Goal: Task Accomplishment & Management: Manage account settings

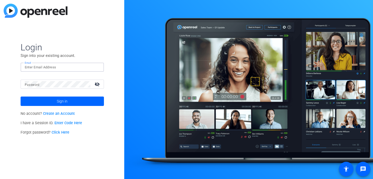
click at [40, 68] on input "Email" at bounding box center [62, 67] width 75 height 6
type input "[PERSON_NAME][EMAIL_ADDRESS][DOMAIN_NAME]"
click at [99, 84] on mat-icon "visibility_off" at bounding box center [97, 84] width 13 height 8
click at [118, 72] on div "Login Sign into your existing account. Email jim@flyingmonkeysmedia.com Passwor…" at bounding box center [62, 89] width 124 height 179
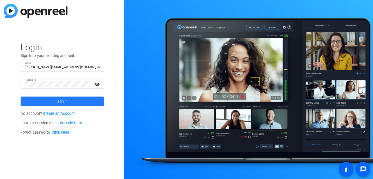
click at [59, 99] on span "Sign in" at bounding box center [62, 101] width 11 height 13
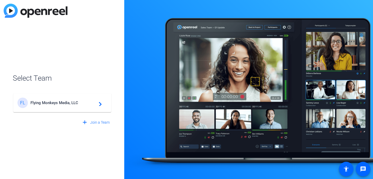
click at [77, 101] on span "Flying Monkeys Media, LLC" at bounding box center [62, 102] width 65 height 5
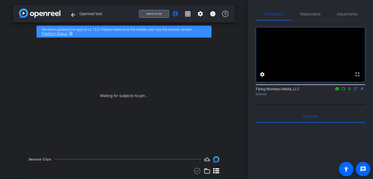
click at [159, 13] on span "Send invite" at bounding box center [153, 14] width 15 height 4
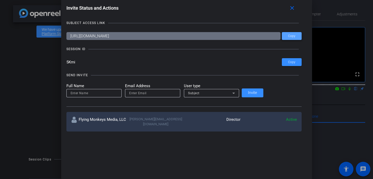
click at [288, 38] on span "Copy" at bounding box center [291, 36] width 7 height 4
drag, startPoint x: 103, startPoint y: 65, endPoint x: 84, endPoint y: 65, distance: 18.8
click at [84, 65] on div "Invite Status and Actions close SUBJECT ACCESS LINK https://capture.openreel.co…" at bounding box center [186, 67] width 251 height 138
click at [288, 63] on span "Copy" at bounding box center [291, 62] width 7 height 4
click at [289, 11] on mat-icon "close" at bounding box center [292, 8] width 7 height 7
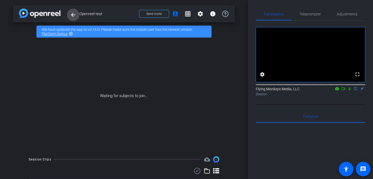
click at [72, 13] on mat-icon "arrow_back" at bounding box center [73, 15] width 6 height 6
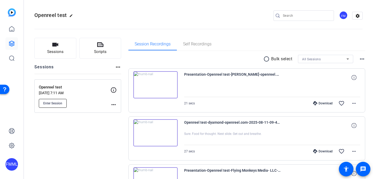
click at [57, 100] on button "Enter Session" at bounding box center [53, 103] width 28 height 9
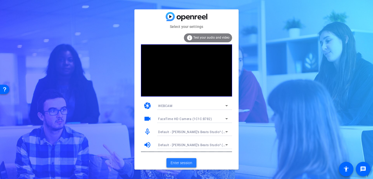
click at [185, 163] on span "Enter session" at bounding box center [182, 162] width 22 height 5
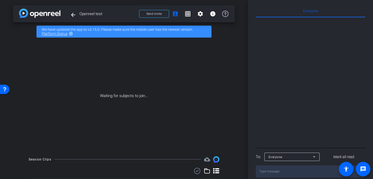
scroll to position [118, 0]
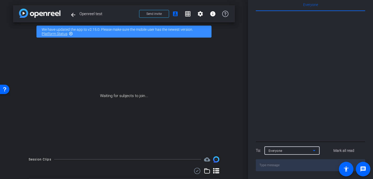
click at [293, 149] on div "Everyone" at bounding box center [291, 150] width 44 height 7
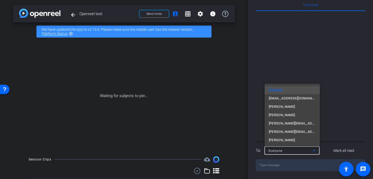
click at [293, 149] on div at bounding box center [186, 89] width 373 height 179
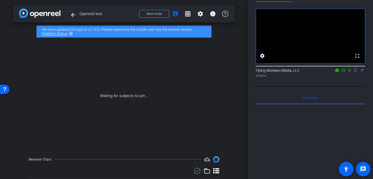
scroll to position [0, 0]
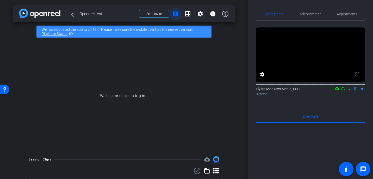
click at [173, 13] on mat-icon "account_box" at bounding box center [175, 14] width 6 height 6
click at [186, 14] on mat-icon "grid_on" at bounding box center [188, 14] width 6 height 6
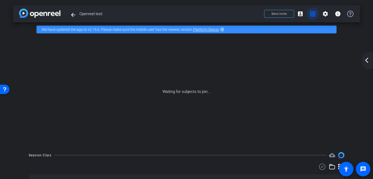
click at [312, 14] on mat-icon "grid_on" at bounding box center [313, 14] width 6 height 6
click at [302, 14] on mat-icon "account_box" at bounding box center [300, 14] width 6 height 6
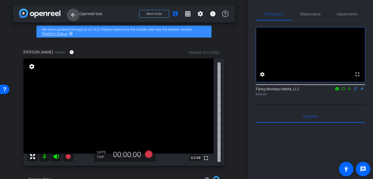
click at [75, 16] on mat-icon "arrow_back" at bounding box center [73, 15] width 6 height 6
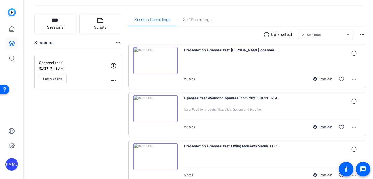
scroll to position [24, 0]
click at [54, 22] on icon "button" at bounding box center [55, 20] width 6 height 4
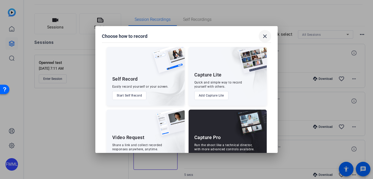
click at [267, 35] on mat-icon "close" at bounding box center [265, 36] width 6 height 6
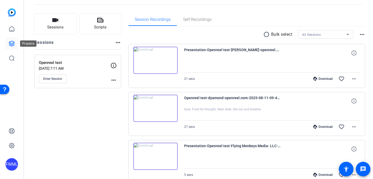
click at [12, 43] on icon at bounding box center [11, 43] width 5 height 5
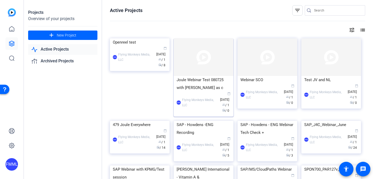
click at [219, 98] on div "FMML Flying Monkeys Media, LLC calendar_today [DATE] group / 1 radio / 0" at bounding box center [204, 102] width 54 height 22
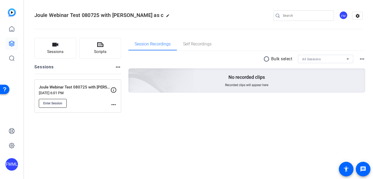
click at [57, 102] on span "Enter Session" at bounding box center [52, 103] width 19 height 4
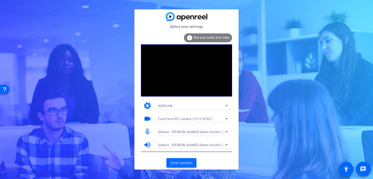
click at [184, 165] on span "Enter session" at bounding box center [182, 162] width 22 height 5
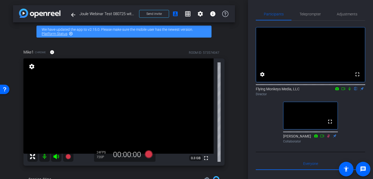
click at [330, 138] on icon at bounding box center [329, 136] width 4 height 4
click at [329, 138] on icon at bounding box center [329, 136] width 4 height 4
click at [349, 90] on icon at bounding box center [350, 89] width 4 height 4
click at [350, 96] on div "Director" at bounding box center [310, 94] width 109 height 5
click at [350, 90] on icon at bounding box center [350, 89] width 4 height 4
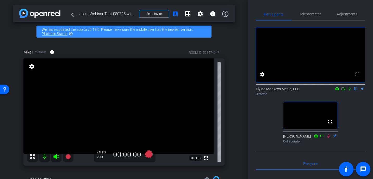
click at [329, 137] on icon at bounding box center [328, 135] width 3 height 3
click at [328, 137] on icon at bounding box center [328, 135] width 3 height 3
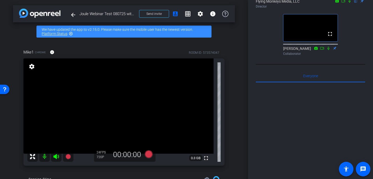
scroll to position [101, 0]
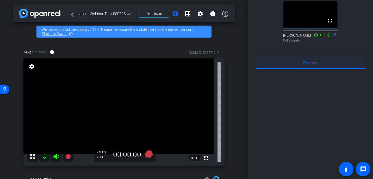
click at [297, 69] on div "Everyone 0" at bounding box center [310, 62] width 109 height 13
click at [291, 69] on div "Everyone 0" at bounding box center [310, 62] width 109 height 13
click at [293, 115] on div at bounding box center [310, 133] width 109 height 129
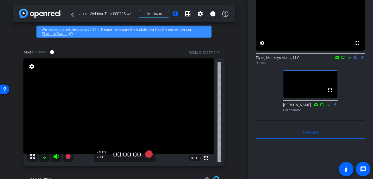
scroll to position [32, 0]
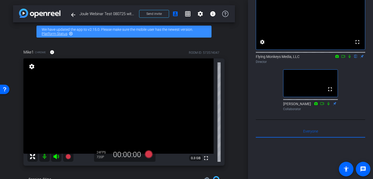
click at [288, 22] on video at bounding box center [310, 22] width 109 height 54
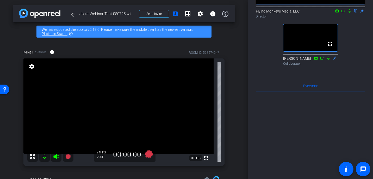
scroll to position [77, 0]
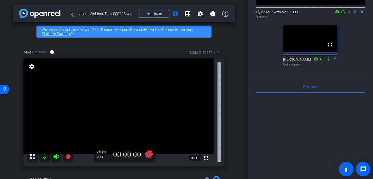
click at [281, 97] on div "fullscreen settings Flying Monkeys Media, LLC flip Director fullscreen Jess Kon…" at bounding box center [310, 98] width 109 height 309
click at [294, 93] on div "Everyone 0" at bounding box center [310, 86] width 109 height 13
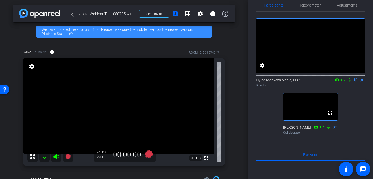
scroll to position [0, 0]
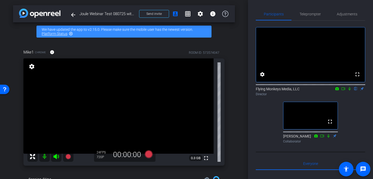
click at [317, 129] on video at bounding box center [311, 115] width 54 height 27
click at [298, 144] on div "Jess Kondraki Collaborator" at bounding box center [310, 138] width 55 height 10
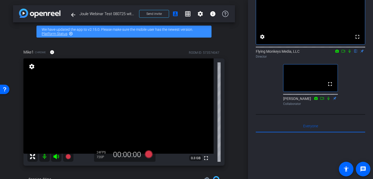
scroll to position [38, 0]
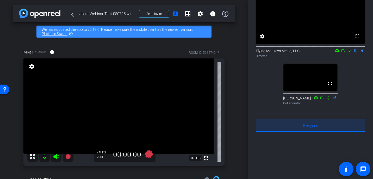
click at [295, 132] on div "Everyone 0" at bounding box center [310, 125] width 109 height 13
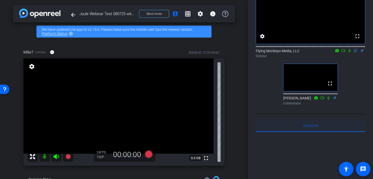
click at [286, 132] on div "Everyone 0" at bounding box center [310, 125] width 109 height 13
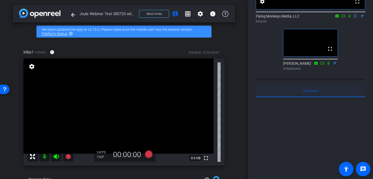
click at [308, 93] on span "Everyone 0" at bounding box center [310, 91] width 15 height 4
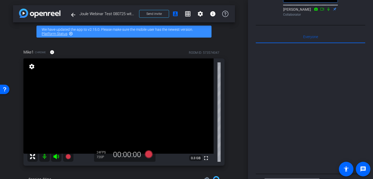
scroll to position [128, 0]
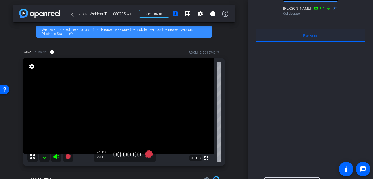
click at [266, 42] on div "Everyone 0" at bounding box center [310, 35] width 109 height 13
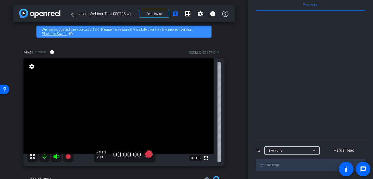
scroll to position [177, 0]
click at [283, 166] on textarea at bounding box center [310, 165] width 109 height 12
type textarea "Do you see this text?"
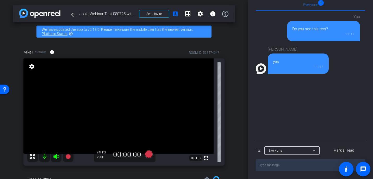
click at [278, 165] on textarea at bounding box center [310, 165] width 109 height 12
type textarea "We are still here"
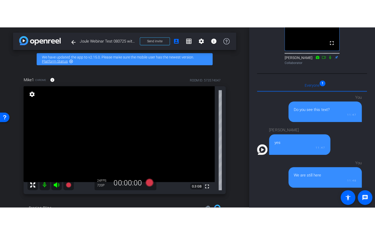
scroll to position [100, 0]
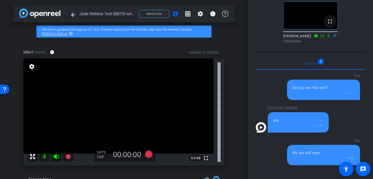
click at [330, 24] on mat-icon "fullscreen" at bounding box center [330, 21] width 6 height 6
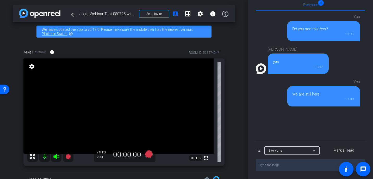
scroll to position [177, 0]
click at [277, 165] on textarea at bounding box center [310, 165] width 109 height 12
type textarea "Could you try exiting the session and returning?"
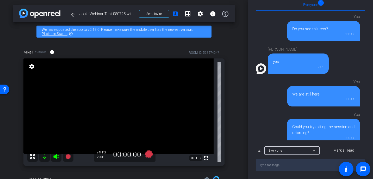
scroll to position [7, 0]
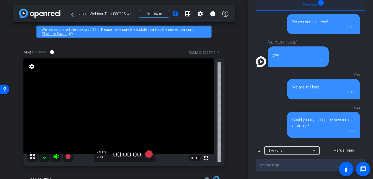
click at [320, 3] on div "Everyone 1" at bounding box center [310, 4] width 109 height 13
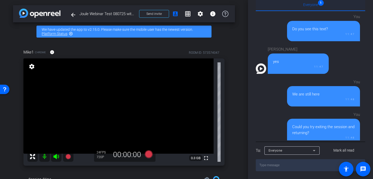
click at [320, 3] on div "Everyone 1" at bounding box center [310, 4] width 109 height 13
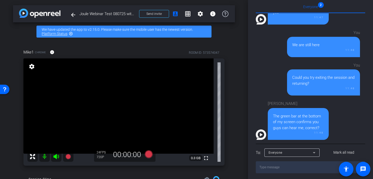
scroll to position [177, 0]
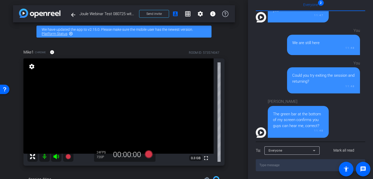
click at [294, 163] on textarea at bounding box center [310, 165] width 109 height 12
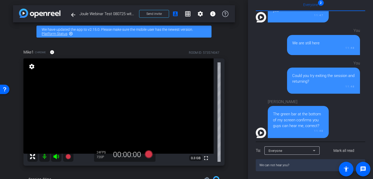
type textarea "We can not hear you"
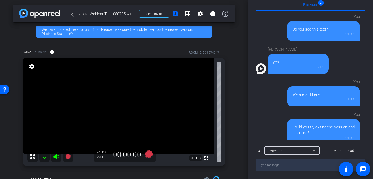
scroll to position [0, 0]
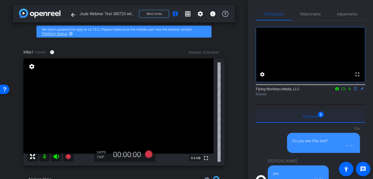
click at [321, 122] on div "Everyone 2" at bounding box center [310, 116] width 109 height 13
click at [188, 13] on mat-icon "grid_on" at bounding box center [188, 14] width 6 height 6
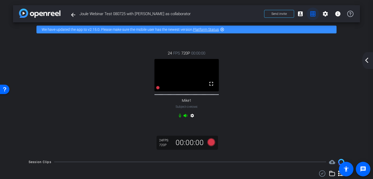
click at [309, 15] on span at bounding box center [313, 14] width 13 height 13
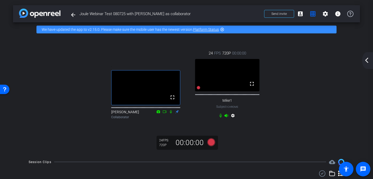
click at [368, 60] on mat-icon "arrow_back_ios_new" at bounding box center [367, 60] width 6 height 6
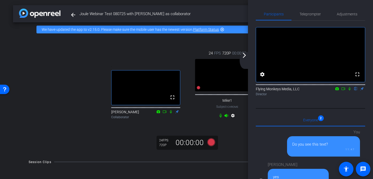
click at [128, 88] on video at bounding box center [146, 87] width 69 height 34
click at [146, 14] on span "Joule Webinar Test 080725 with Jess as collaborator" at bounding box center [170, 14] width 182 height 10
click at [247, 58] on mat-icon "arrow_forward_ios" at bounding box center [244, 55] width 6 height 6
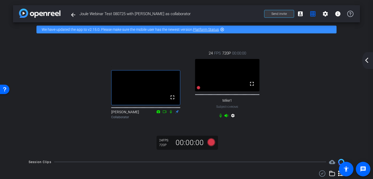
click at [281, 15] on span "Send invite" at bounding box center [279, 14] width 15 height 4
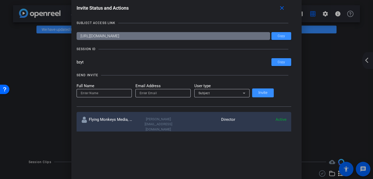
drag, startPoint x: 198, startPoint y: 38, endPoint x: 76, endPoint y: 37, distance: 122.0
click at [76, 37] on div "Invite Status and Actions close SUBJECT ACCESS LINK https://capture.openreel.co…" at bounding box center [186, 89] width 373 height 179
click at [47, 96] on div at bounding box center [186, 89] width 373 height 179
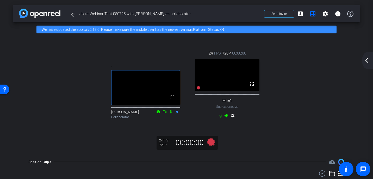
click at [136, 101] on video at bounding box center [146, 87] width 69 height 34
click at [329, 11] on span at bounding box center [325, 14] width 13 height 13
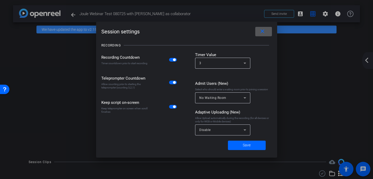
click at [203, 96] on span "No Waiting Room" at bounding box center [212, 98] width 27 height 4
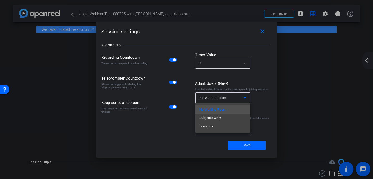
click at [203, 96] on div at bounding box center [186, 89] width 373 height 179
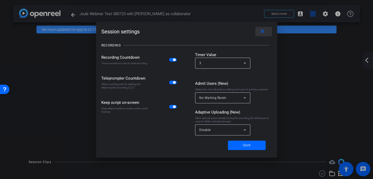
click at [266, 32] on span at bounding box center [263, 31] width 17 height 13
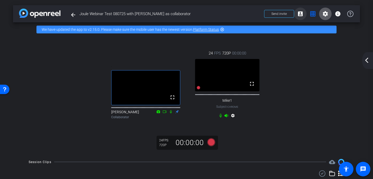
click at [301, 14] on mat-icon "account_box" at bounding box center [300, 14] width 6 height 6
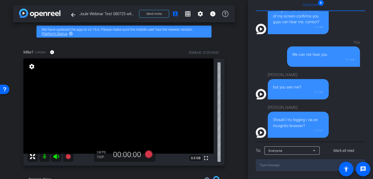
scroll to position [118, 0]
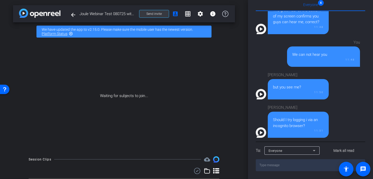
click at [149, 15] on span "Send invite" at bounding box center [153, 14] width 15 height 4
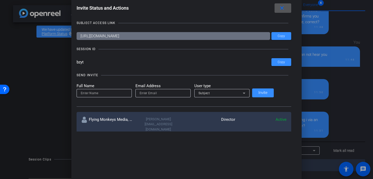
click at [126, 94] on input at bounding box center [104, 93] width 47 height 6
drag, startPoint x: 107, startPoint y: 92, endPoint x: 73, endPoint y: 88, distance: 33.7
click at [73, 88] on div "Invite Status and Actions close SUBJECT ACCESS LINK https://capture.openreel.co…" at bounding box center [186, 89] width 373 height 179
type input "Mike"
click at [178, 95] on input "email" at bounding box center [163, 93] width 47 height 6
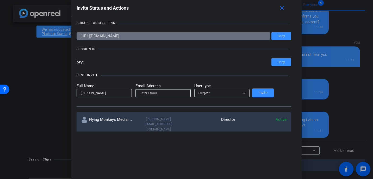
paste input "mimccl@gmail.com"
type input "mimccl@gmail.com"
click at [210, 94] on span "Subject" at bounding box center [204, 93] width 11 height 4
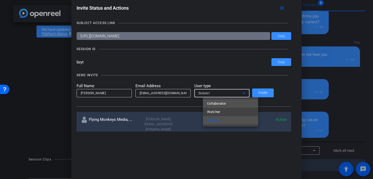
click at [215, 103] on span "Collaborator" at bounding box center [216, 103] width 19 height 6
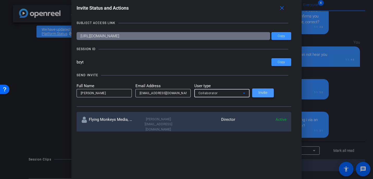
click at [268, 91] on span "Invite" at bounding box center [263, 93] width 9 height 4
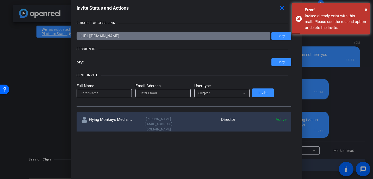
click at [267, 93] on div "Full Name Email Address User type Subject Invite" at bounding box center [184, 90] width 215 height 14
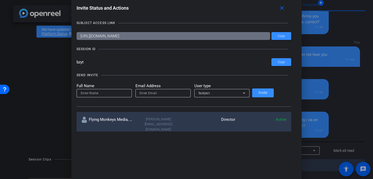
click at [146, 119] on div "jim@flyingmonkeysmedia.com" at bounding box center [158, 123] width 51 height 15
click at [212, 96] on div "Subject" at bounding box center [221, 93] width 44 height 7
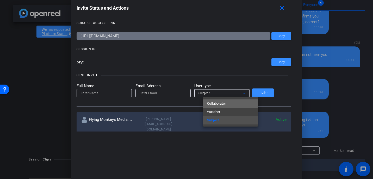
click at [213, 104] on span "Collaborator" at bounding box center [216, 103] width 19 height 6
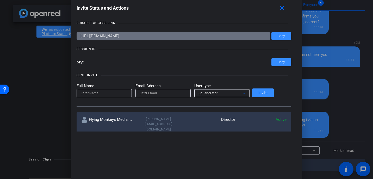
click at [154, 65] on input "bzyt" at bounding box center [174, 62] width 195 height 8
click at [279, 8] on mat-icon "close" at bounding box center [282, 8] width 7 height 7
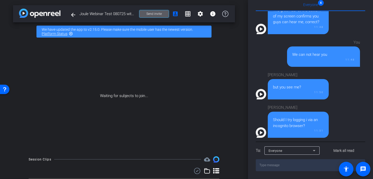
click at [107, 16] on span "Joule Webinar Test 080725 with Jess as collaborator" at bounding box center [107, 14] width 57 height 10
click at [202, 15] on mat-icon "settings" at bounding box center [200, 14] width 6 height 6
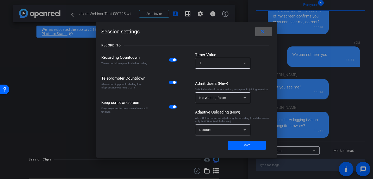
click at [216, 14] on div at bounding box center [186, 89] width 373 height 179
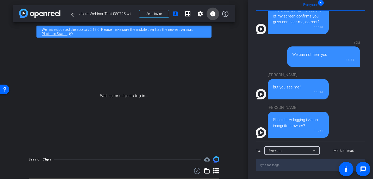
click at [214, 14] on mat-icon "info" at bounding box center [213, 14] width 6 height 6
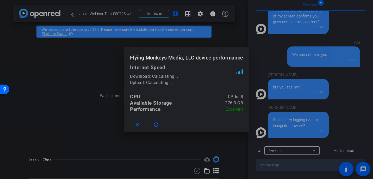
click at [214, 14] on div at bounding box center [186, 89] width 373 height 179
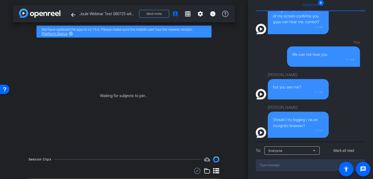
click at [87, 17] on span "Joule Webinar Test 080725 with Jess as collaborator" at bounding box center [107, 14] width 57 height 10
click at [73, 17] on mat-icon "arrow_back" at bounding box center [73, 15] width 6 height 6
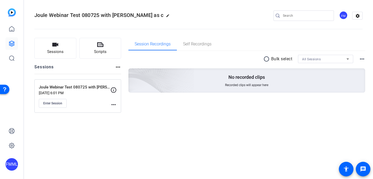
click at [113, 106] on mat-icon "more_horiz" at bounding box center [113, 104] width 6 height 6
click at [116, 111] on span "Edit Session" at bounding box center [127, 112] width 24 height 6
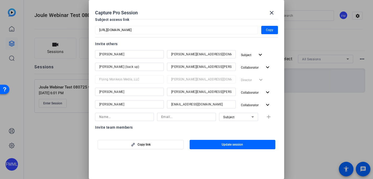
scroll to position [48, 0]
click at [254, 93] on span "Collaborator" at bounding box center [250, 92] width 18 height 4
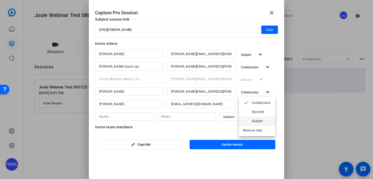
click at [258, 119] on span "Subject" at bounding box center [257, 121] width 11 height 4
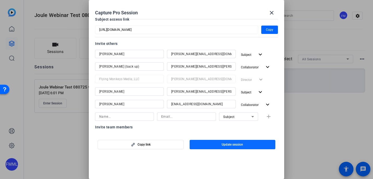
click at [237, 143] on span "Update session" at bounding box center [232, 144] width 21 height 4
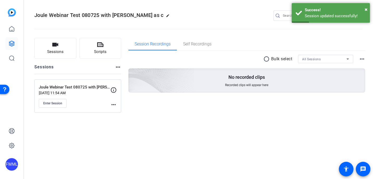
click at [116, 105] on mat-icon "more_horiz" at bounding box center [113, 104] width 6 height 6
click at [119, 109] on span "Edit Session" at bounding box center [127, 112] width 24 height 6
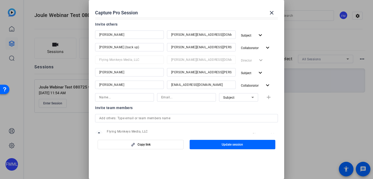
scroll to position [67, 0]
click at [216, 87] on input "mimccl@gmail.com" at bounding box center [201, 85] width 60 height 6
click at [250, 145] on span "button" at bounding box center [233, 144] width 86 height 13
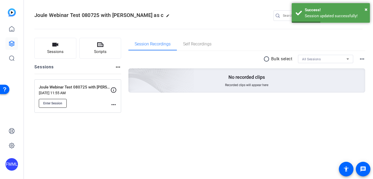
click at [61, 101] on span "Enter Session" at bounding box center [52, 103] width 19 height 4
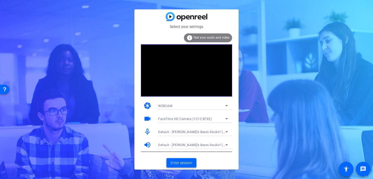
click at [186, 160] on span "Enter session" at bounding box center [182, 162] width 22 height 5
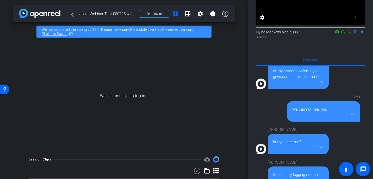
scroll to position [59, 0]
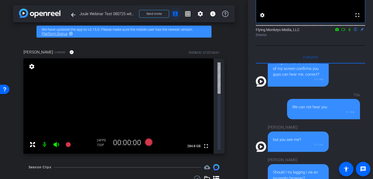
click at [175, 13] on mat-icon "account_box" at bounding box center [175, 14] width 6 height 6
click at [36, 139] on mat-icon at bounding box center [32, 144] width 10 height 10
click at [31, 66] on mat-icon "settings" at bounding box center [31, 66] width 7 height 6
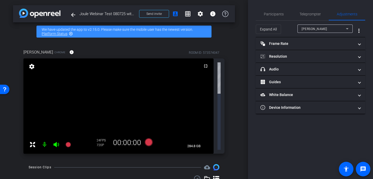
scroll to position [0, 0]
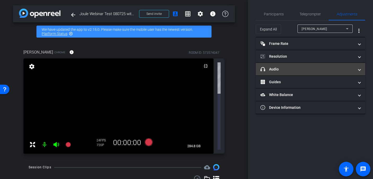
click at [280, 66] on mat-panel-title "headphone icon Audio" at bounding box center [308, 68] width 94 height 5
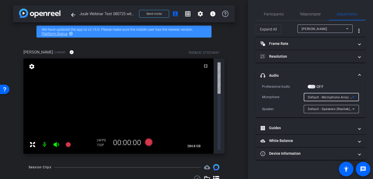
click at [319, 97] on span "Default - Microphone Array (Intel® Smart Sound Technology for Digital Microphon…" at bounding box center [372, 97] width 129 height 4
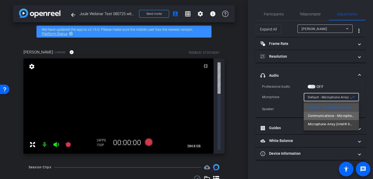
click at [322, 113] on span "Communications - Microphone Array (Intel® Smart Sound Technology for Digital Mi…" at bounding box center [331, 116] width 47 height 6
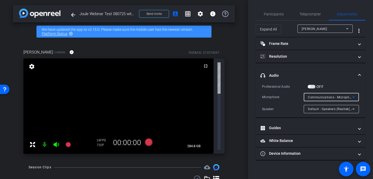
click at [316, 109] on span "Default - Speakers (Realtek(R) Audio)" at bounding box center [336, 109] width 56 height 4
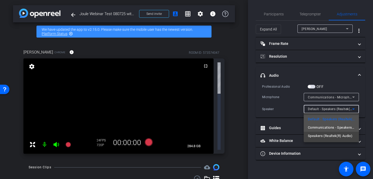
click at [316, 125] on span "Communications - Speakers (Realtek(R) Audio)" at bounding box center [331, 127] width 47 height 6
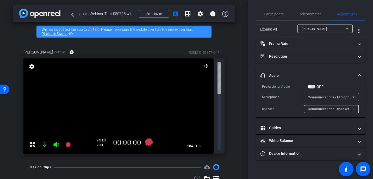
click at [316, 110] on span "Communications - Speakers (Realtek(R) Audio)" at bounding box center [343, 109] width 71 height 4
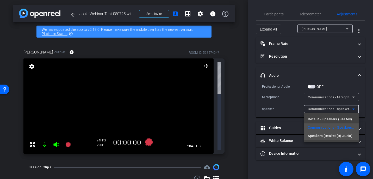
click at [317, 133] on span "Speakers (Realtek(R) Audio)" at bounding box center [330, 136] width 45 height 6
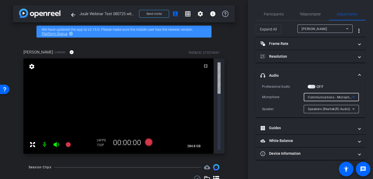
click at [318, 96] on span "Communications - Microphone Array (Intel® Smart Sound Technology for Digital Mi…" at bounding box center [380, 97] width 145 height 4
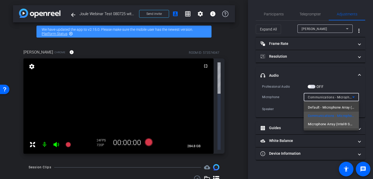
click at [319, 123] on span "Microphone Array (Intel® Smart Sound Technology for Digital Microphones)" at bounding box center [331, 124] width 47 height 6
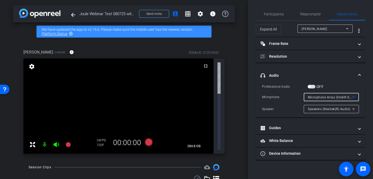
click at [316, 99] on span "Microphone Array (Intel® Smart Sound Technology for Digital Microphones)" at bounding box center [365, 97] width 115 height 4
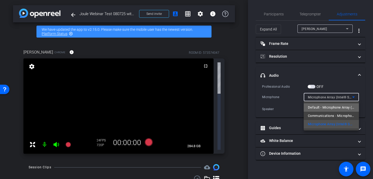
click at [318, 105] on span "Default - Microphone Array (Intel® Smart Sound Technology for Digital Microphon…" at bounding box center [331, 107] width 47 height 6
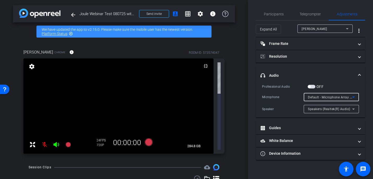
click at [319, 108] on span "Speakers (Realtek(R) Audio)" at bounding box center [329, 109] width 42 height 4
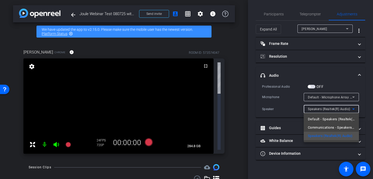
click at [320, 118] on span "Default - Speakers (Realtek(R) Audio)" at bounding box center [331, 119] width 47 height 6
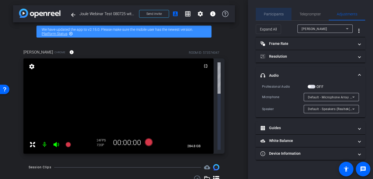
click at [274, 17] on span "Participants" at bounding box center [274, 14] width 20 height 13
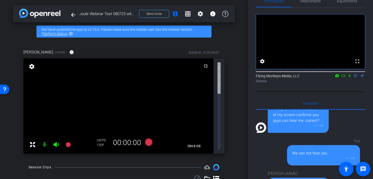
scroll to position [118, 0]
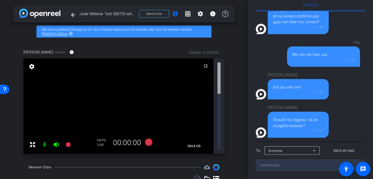
click at [299, 164] on textarea at bounding box center [310, 165] width 109 height 12
click at [175, 14] on mat-icon "account_box" at bounding box center [175, 14] width 6 height 6
click at [215, 13] on mat-icon "info" at bounding box center [213, 14] width 6 height 6
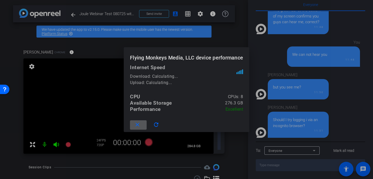
click at [214, 13] on div at bounding box center [186, 89] width 373 height 179
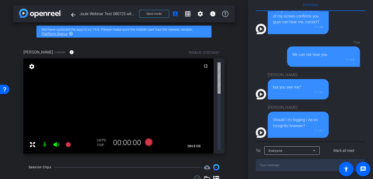
click at [97, 16] on span "Joule Webinar Test 080725 with Jess as collaborator" at bounding box center [107, 14] width 57 height 10
click at [71, 15] on mat-icon "arrow_back" at bounding box center [73, 15] width 6 height 6
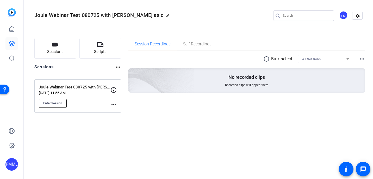
click at [51, 103] on span "Enter Session" at bounding box center [52, 103] width 19 height 4
click at [114, 101] on mat-icon "more_horiz" at bounding box center [113, 104] width 6 height 6
click at [121, 111] on span "Edit Session" at bounding box center [127, 112] width 24 height 6
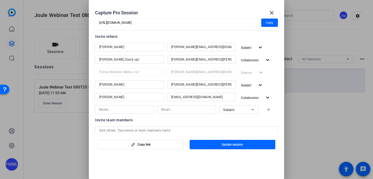
scroll to position [85, 0]
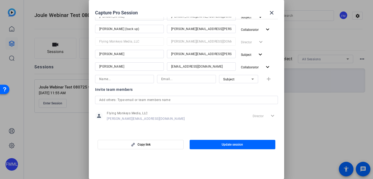
click at [116, 81] on input at bounding box center [124, 79] width 51 height 6
paste input "mike.mcclelland@yahoo.com"
type input "mike.mcclelland@yahoo.com"
click at [165, 79] on input at bounding box center [186, 79] width 51 height 6
paste input "mike.mcclelland@yahoo.com"
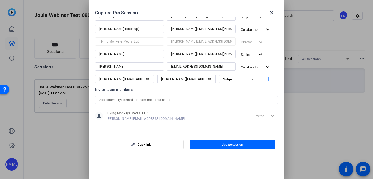
type input "mike.mcclelland@yahoo.com"
click at [226, 79] on span "Subject" at bounding box center [228, 79] width 11 height 4
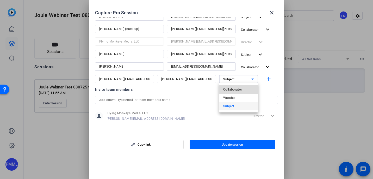
click at [230, 89] on span "Collaborator" at bounding box center [232, 89] width 19 height 6
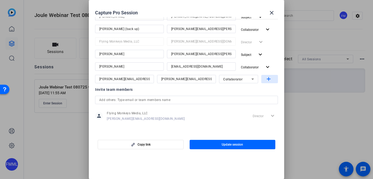
click at [268, 79] on mat-icon "add" at bounding box center [269, 79] width 7 height 7
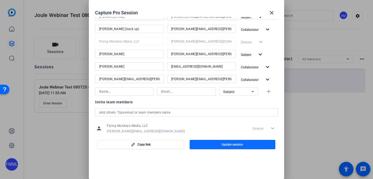
click at [244, 143] on span "button" at bounding box center [233, 144] width 86 height 13
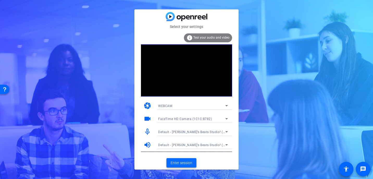
click at [187, 161] on span "Enter session" at bounding box center [182, 162] width 22 height 5
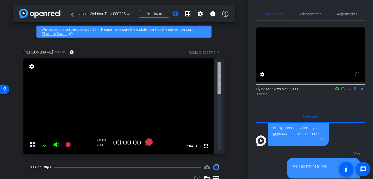
scroll to position [118, 0]
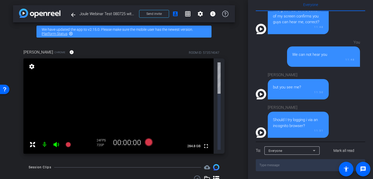
click at [289, 162] on textarea at bounding box center [310, 165] width 109 height 12
type textarea "Can you see my text?"
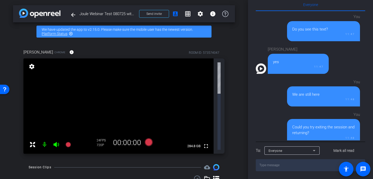
scroll to position [0, 0]
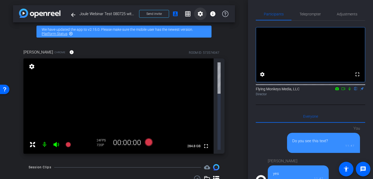
click at [201, 14] on mat-icon "settings" at bounding box center [200, 14] width 6 height 6
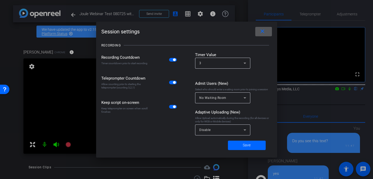
click at [229, 15] on div at bounding box center [186, 89] width 373 height 179
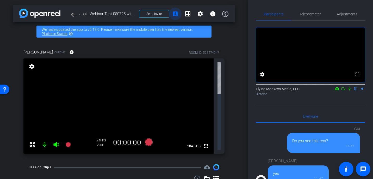
click at [176, 14] on mat-icon "account_box" at bounding box center [175, 14] width 6 height 6
click at [202, 78] on video at bounding box center [118, 105] width 190 height 95
click at [69, 52] on mat-icon "info" at bounding box center [71, 52] width 5 height 5
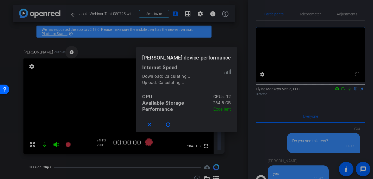
click at [66, 52] on div at bounding box center [186, 89] width 373 height 179
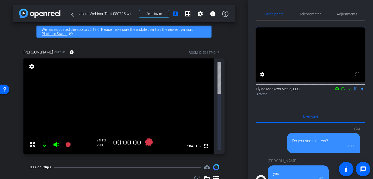
click at [101, 45] on div "Jess Kondraki Chrome info ROOM ID: 573574047 fullscreen settings 284.8 GB 24 FP…" at bounding box center [124, 100] width 222 height 118
click at [350, 14] on span "Adjustments" at bounding box center [347, 14] width 21 height 4
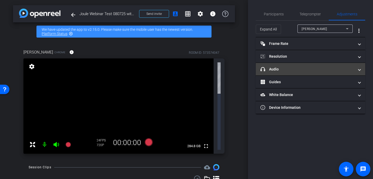
click at [285, 71] on mat-panel-title "headphone icon Audio" at bounding box center [308, 68] width 94 height 5
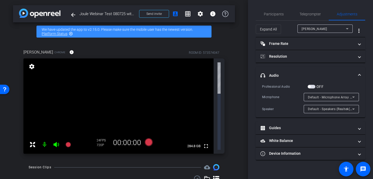
click at [313, 88] on span "button" at bounding box center [312, 87] width 8 height 4
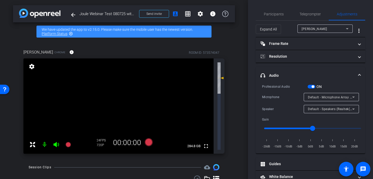
click at [310, 87] on span "button" at bounding box center [312, 87] width 8 height 4
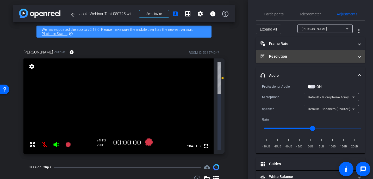
click at [291, 58] on mat-panel-title "Resolution" at bounding box center [308, 56] width 94 height 5
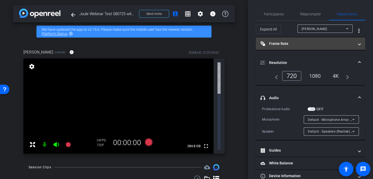
click at [298, 45] on mat-panel-title "Frame Rate Frame Rate" at bounding box center [308, 43] width 94 height 5
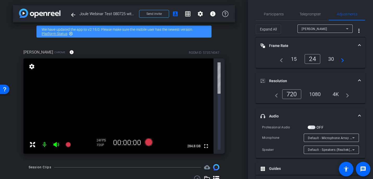
scroll to position [29, 0]
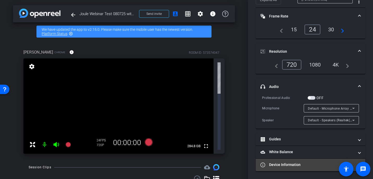
click at [293, 166] on mat-panel-title "Device Information" at bounding box center [308, 164] width 94 height 5
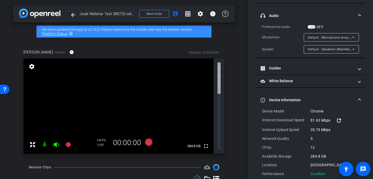
scroll to position [110, 0]
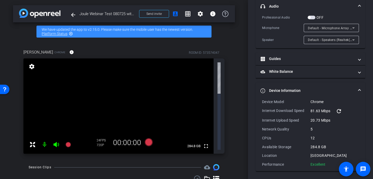
click at [361, 3] on mat-expansion-panel-header "headphone icon Audio" at bounding box center [310, 6] width 109 height 17
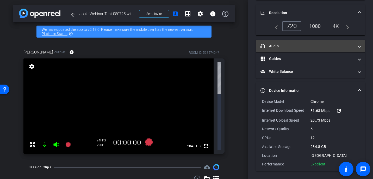
scroll to position [68, 0]
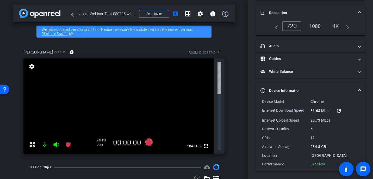
click at [358, 13] on span "Resolution" at bounding box center [310, 12] width 98 height 5
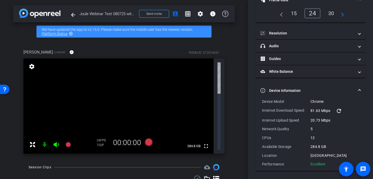
scroll to position [0, 0]
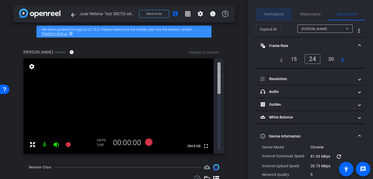
click at [266, 13] on span "Participants" at bounding box center [274, 14] width 20 height 4
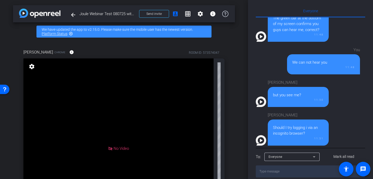
scroll to position [188, 0]
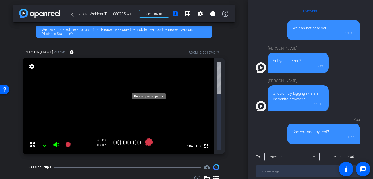
click at [149, 138] on icon at bounding box center [149, 142] width 8 height 8
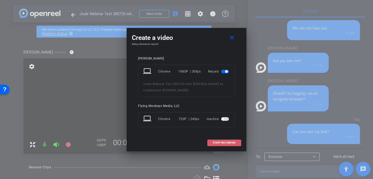
click at [220, 142] on span "START RECORDING" at bounding box center [224, 142] width 23 height 3
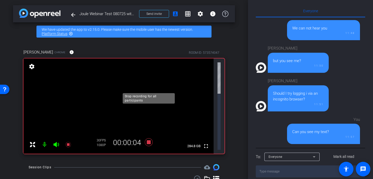
click at [149, 138] on icon at bounding box center [149, 142] width 8 height 8
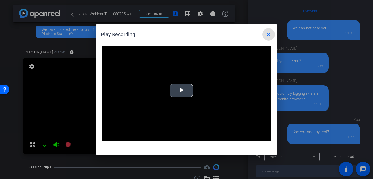
click at [181, 90] on span "Video Player" at bounding box center [181, 90] width 0 height 0
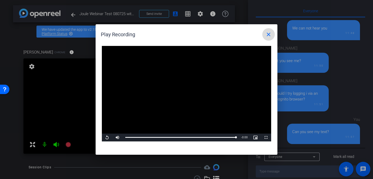
click at [267, 33] on mat-icon "close" at bounding box center [269, 34] width 6 height 6
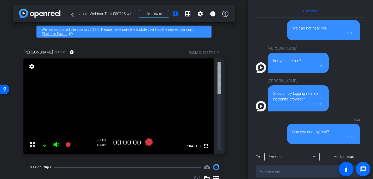
click at [363, 169] on mat-icon "message" at bounding box center [363, 169] width 6 height 6
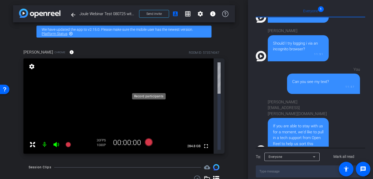
click at [149, 138] on icon at bounding box center [149, 142] width 8 height 8
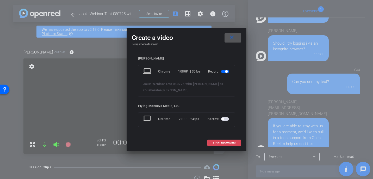
click at [229, 142] on span "START RECORDING" at bounding box center [224, 142] width 23 height 3
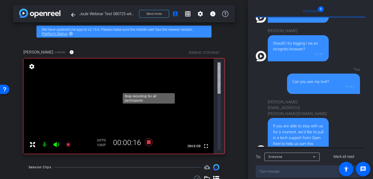
click at [149, 138] on icon at bounding box center [149, 142] width 8 height 8
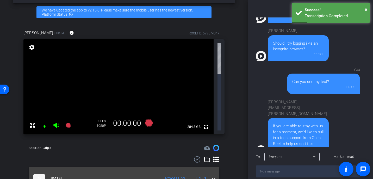
click at [88, 174] on mat-panel-title "[DATE]" at bounding box center [95, 178] width 125 height 8
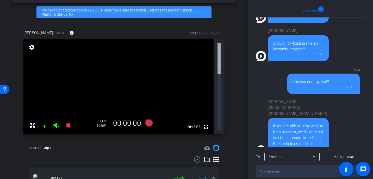
click at [39, 174] on img at bounding box center [39, 178] width 12 height 8
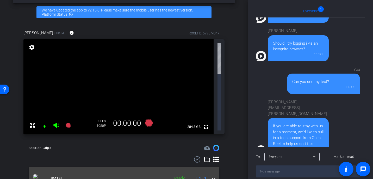
click at [39, 174] on img at bounding box center [39, 178] width 12 height 8
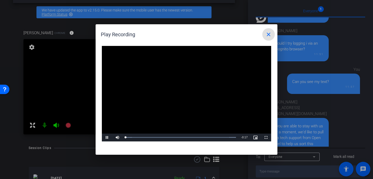
click at [182, 93] on video "Video Player" at bounding box center [186, 93] width 169 height 95
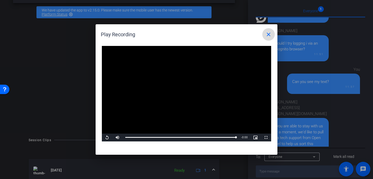
click at [269, 35] on mat-icon "close" at bounding box center [269, 34] width 6 height 6
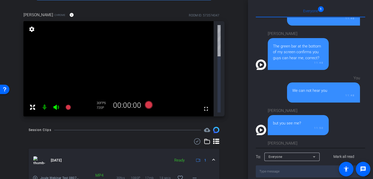
scroll to position [11, 0]
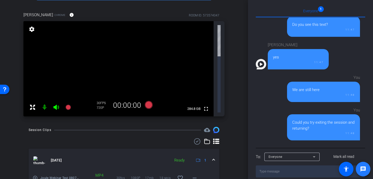
click at [367, 170] on span at bounding box center [363, 169] width 13 height 13
click at [345, 171] on mat-icon "accessibility" at bounding box center [346, 169] width 6 height 6
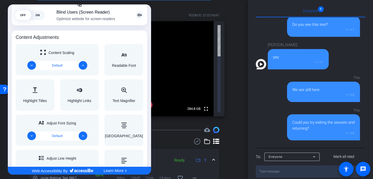
scroll to position [0, 0]
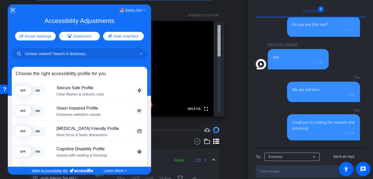
click at [13, 11] on icon "Close Accessibility Interface" at bounding box center [13, 10] width 4 height 4
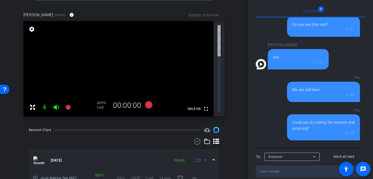
click at [363, 171] on mat-icon "message" at bounding box center [363, 169] width 6 height 6
click at [362, 168] on mat-icon "message" at bounding box center [363, 169] width 6 height 6
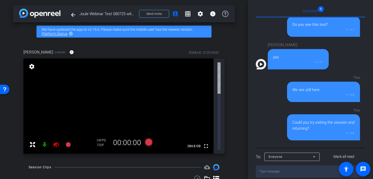
click at [57, 141] on icon at bounding box center [56, 144] width 6 height 6
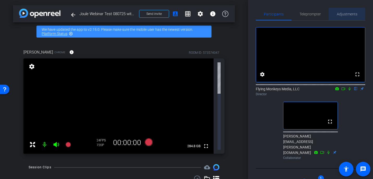
click at [345, 13] on span "Adjustments" at bounding box center [347, 14] width 21 height 4
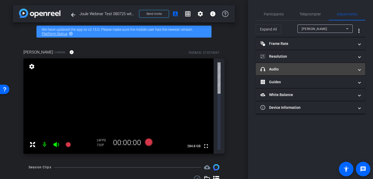
click at [299, 66] on mat-panel-title "headphone icon Audio" at bounding box center [308, 68] width 94 height 5
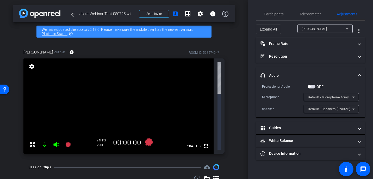
click at [313, 95] on span "Default - Microphone Array (Intel® Smart Sound Technology for Digital Microphon…" at bounding box center [372, 97] width 129 height 4
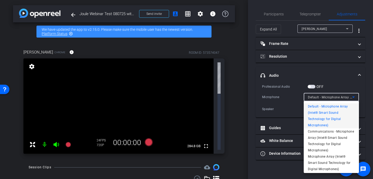
click at [344, 15] on div at bounding box center [186, 89] width 373 height 179
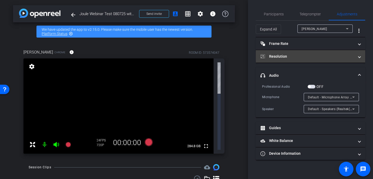
click at [299, 55] on mat-panel-title "Resolution" at bounding box center [308, 56] width 94 height 5
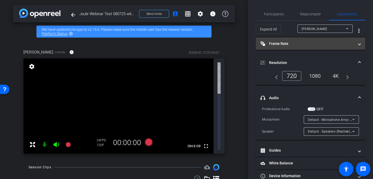
click at [294, 44] on mat-panel-title "Frame Rate Frame Rate" at bounding box center [308, 43] width 94 height 5
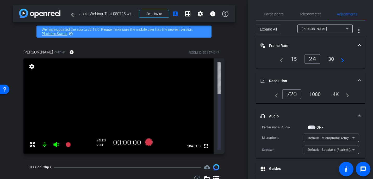
click at [221, 73] on div "fullscreen settings 284.8 GB" at bounding box center [123, 105] width 201 height 95
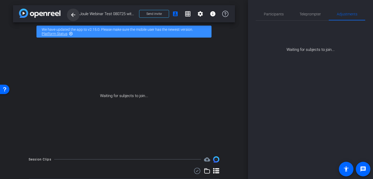
click at [72, 16] on mat-icon "arrow_back" at bounding box center [73, 15] width 6 height 6
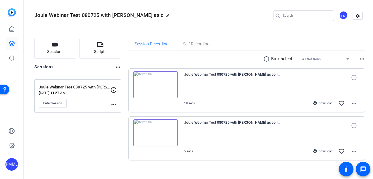
click at [114, 106] on mat-icon "more_horiz" at bounding box center [113, 104] width 6 height 6
click at [83, 126] on div at bounding box center [186, 89] width 373 height 179
click at [114, 103] on mat-icon "more_horiz" at bounding box center [113, 104] width 6 height 6
click at [121, 118] on span "Archive Session" at bounding box center [127, 118] width 24 height 6
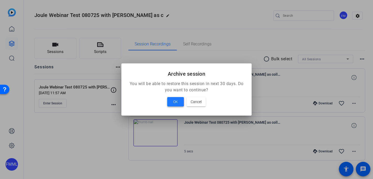
click at [175, 102] on span "OK" at bounding box center [175, 102] width 5 height 6
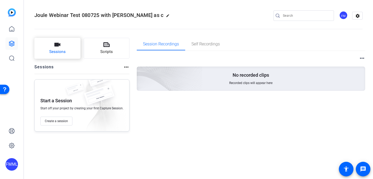
click at [50, 51] on span "Sessions" at bounding box center [57, 52] width 16 height 6
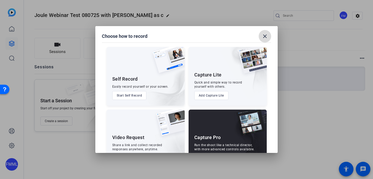
click at [263, 37] on mat-icon "close" at bounding box center [265, 36] width 6 height 6
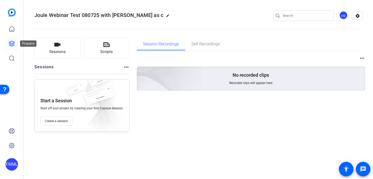
click at [13, 43] on icon at bounding box center [12, 43] width 6 height 6
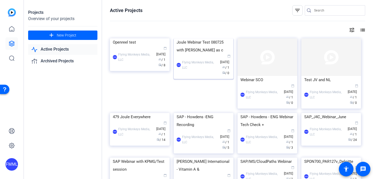
click at [212, 54] on div "Joule Webinar Test 080725 with Jess as c" at bounding box center [204, 46] width 54 height 16
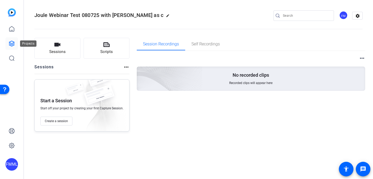
click at [8, 41] on link at bounding box center [11, 43] width 13 height 13
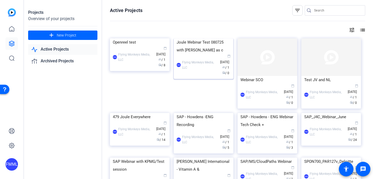
click at [193, 76] on div "FMML Flying Monkeys Media, LLC calendar_today Aug 07 group / 1 radio / 0" at bounding box center [204, 65] width 54 height 22
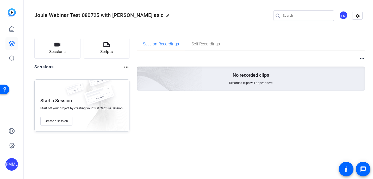
click at [233, 76] on p "No recorded clips" at bounding box center [251, 75] width 36 height 6
click at [210, 81] on div "No recorded clips Recorded clips will appear here" at bounding box center [251, 78] width 229 height 24
click at [103, 102] on img at bounding box center [98, 98] width 39 height 26
click at [158, 44] on span "Session Recordings" at bounding box center [161, 44] width 36 height 4
click at [362, 58] on mat-icon "more_horiz" at bounding box center [362, 58] width 6 height 6
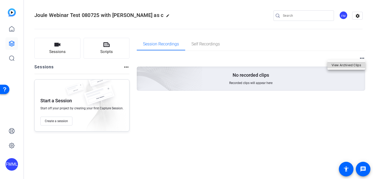
click at [358, 64] on span "View Archived Clips" at bounding box center [346, 65] width 29 height 6
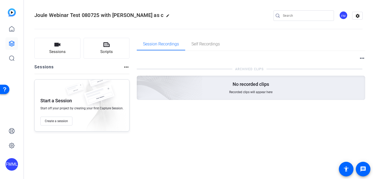
click at [255, 87] on p "No recorded clips" at bounding box center [251, 84] width 36 height 6
click at [124, 66] on mat-icon "more_horiz" at bounding box center [126, 67] width 6 height 6
click at [134, 73] on span "View Archived Sessions" at bounding box center [143, 75] width 35 height 6
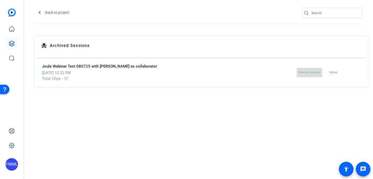
click at [312, 75] on span "Restore Session" at bounding box center [309, 73] width 21 height 8
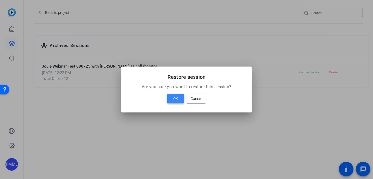
click at [171, 100] on span at bounding box center [175, 98] width 17 height 13
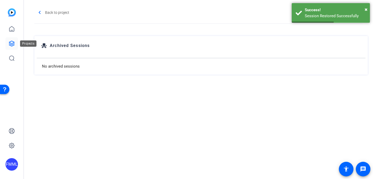
click at [12, 44] on icon at bounding box center [12, 43] width 6 height 6
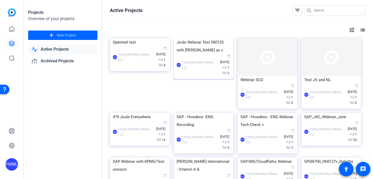
click at [204, 54] on div "Joule Webinar Test 080725 with Jess as c" at bounding box center [204, 46] width 54 height 16
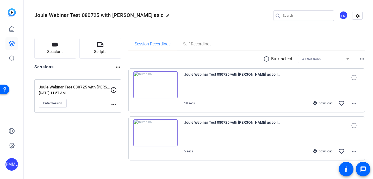
click at [320, 103] on div "Download" at bounding box center [323, 103] width 25 height 4
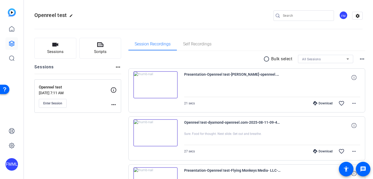
click at [324, 151] on div "Download" at bounding box center [323, 151] width 25 height 4
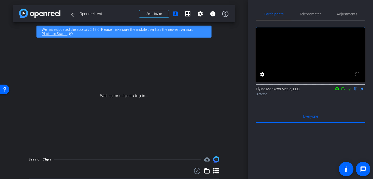
drag, startPoint x: 16, startPoint y: 158, endPoint x: 15, endPoint y: 152, distance: 5.8
click at [14, 153] on div "arrow_back Openreel test Back to project Send invite account_box grid_on settin…" at bounding box center [124, 89] width 248 height 179
drag, startPoint x: 17, startPoint y: 147, endPoint x: 21, endPoint y: 145, distance: 4.0
click at [21, 145] on div "Waiting for subjects to join..." at bounding box center [124, 96] width 222 height 110
click at [23, 144] on div "Waiting for subjects to join..." at bounding box center [124, 96] width 222 height 110
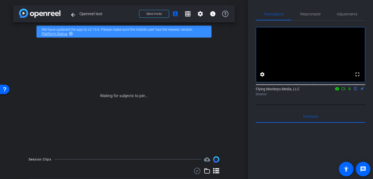
click at [28, 141] on div "Waiting for subjects to join..." at bounding box center [124, 96] width 222 height 110
click at [40, 134] on div "Waiting for subjects to join..." at bounding box center [124, 96] width 222 height 110
drag, startPoint x: 47, startPoint y: 137, endPoint x: 54, endPoint y: 134, distance: 7.7
click at [54, 134] on div "Waiting for subjects to join..." at bounding box center [124, 96] width 222 height 110
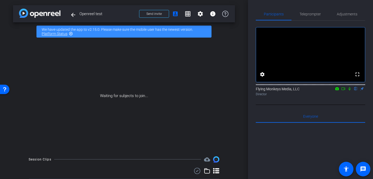
scroll to position [1, 0]
